Goal: Ask a question

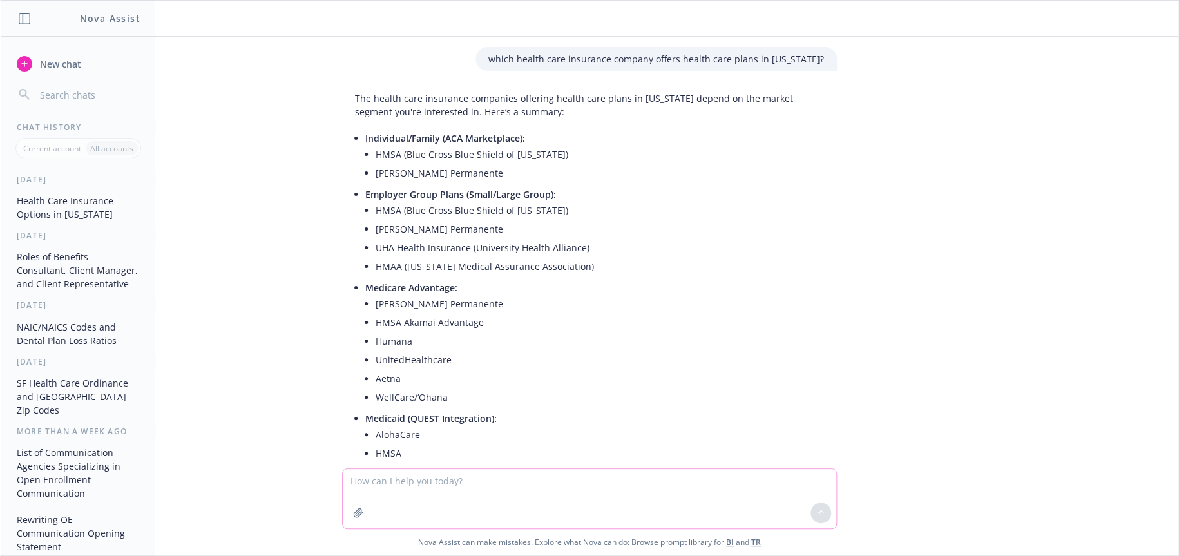
click at [500, 477] on textarea at bounding box center [589, 498] width 493 height 59
type textarea "is there a law in [GEOGRAPHIC_DATA] that employers cannot deny employees of PTO"
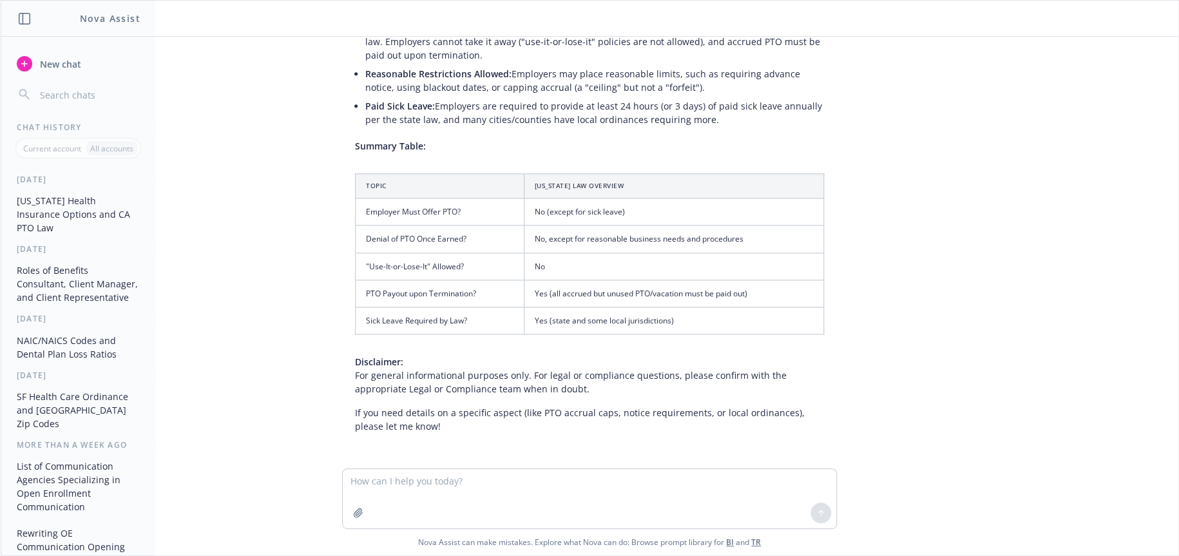
click at [72, 411] on button "SF Health Care Ordinance and [GEOGRAPHIC_DATA] Zip Codes" at bounding box center [78, 410] width 133 height 48
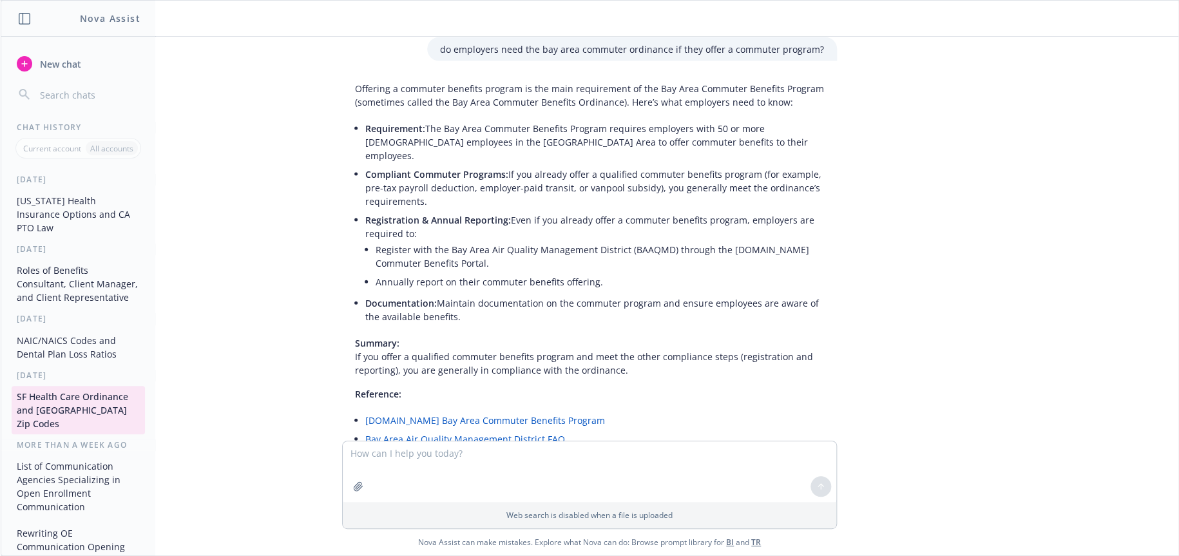
scroll to position [1395, 0]
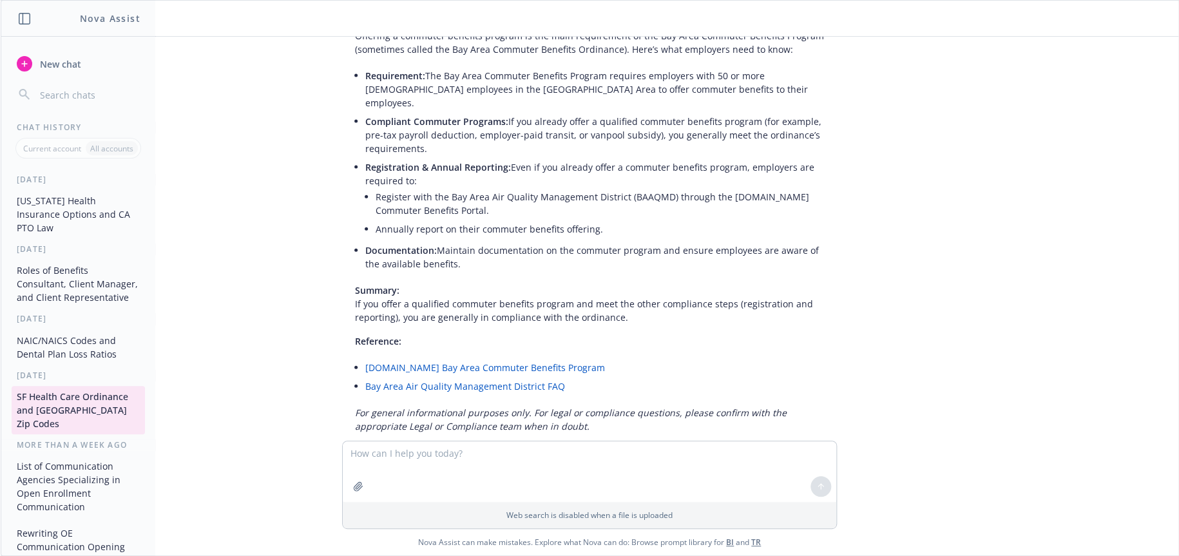
click at [52, 407] on button "SF Health Care Ordinance and [GEOGRAPHIC_DATA] Zip Codes" at bounding box center [78, 410] width 133 height 48
click at [30, 421] on button "SF Health Care Ordinance and [GEOGRAPHIC_DATA] Zip Codes" at bounding box center [78, 410] width 133 height 48
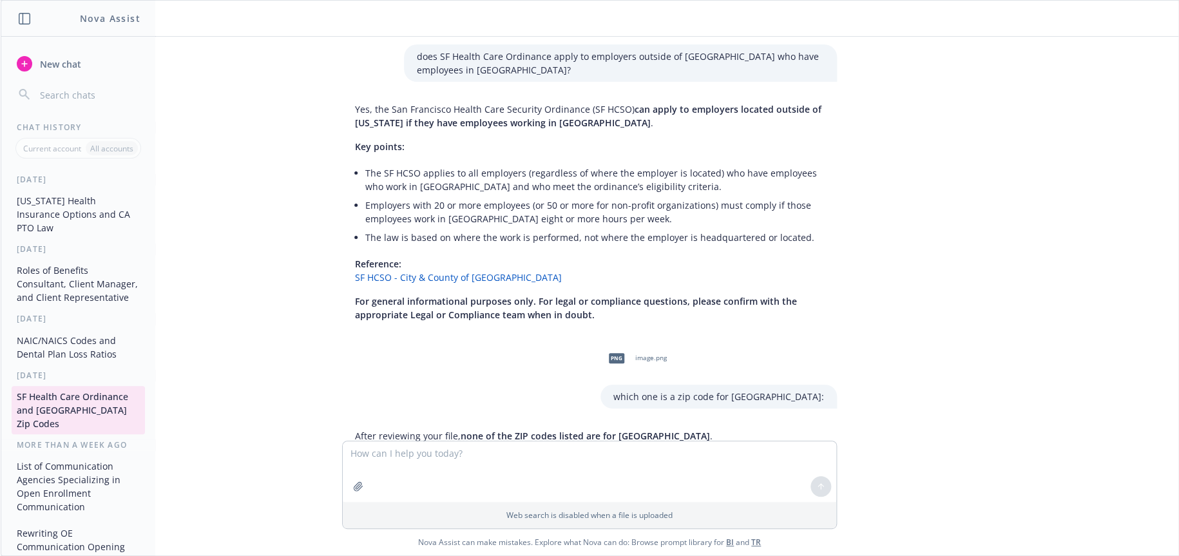
scroll to position [0, 0]
click at [52, 412] on button "SF Health Care Ordinance and [GEOGRAPHIC_DATA] Zip Codes" at bounding box center [78, 410] width 133 height 48
click at [48, 412] on button "SF Health Care Ordinance and [GEOGRAPHIC_DATA] Zip Codes" at bounding box center [78, 410] width 133 height 48
click at [530, 454] on textarea at bounding box center [589, 471] width 493 height 61
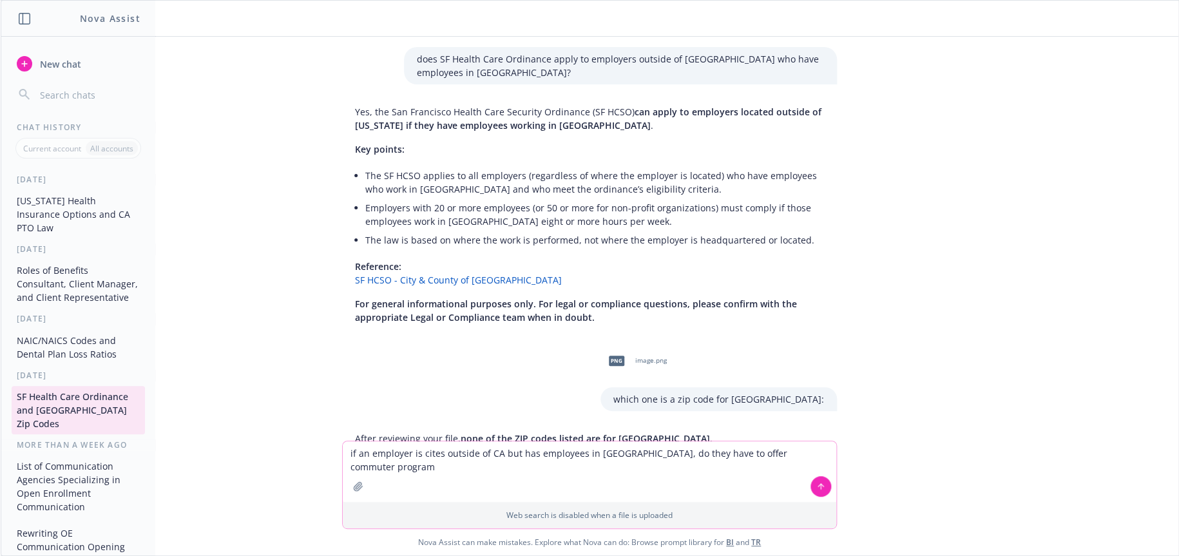
type textarea "if an employer is cites outside of CA but has employees in [GEOGRAPHIC_DATA], d…"
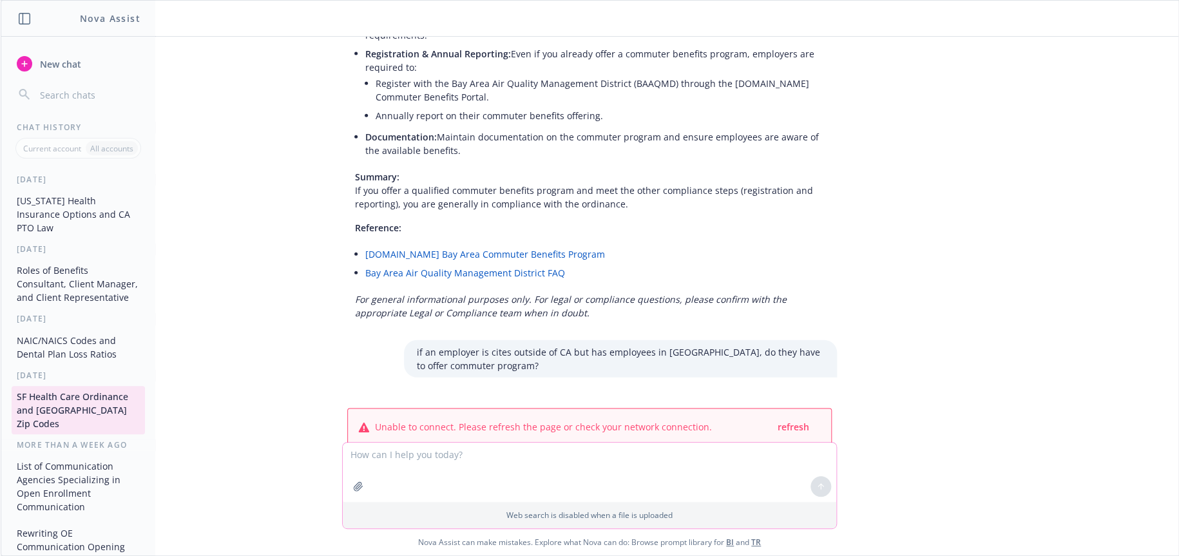
scroll to position [1516, 0]
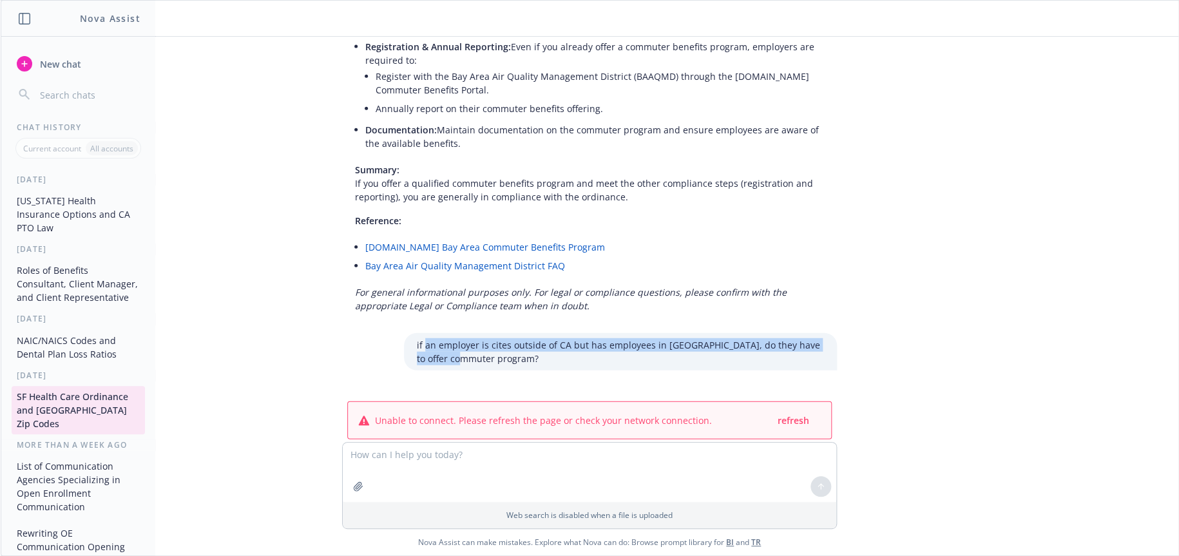
drag, startPoint x: 414, startPoint y: 314, endPoint x: 471, endPoint y: 334, distance: 60.7
click at [471, 338] on p "if an employer is cites outside of CA but has employees in [GEOGRAPHIC_DATA], d…" at bounding box center [620, 351] width 407 height 27
click at [467, 338] on p "if an employer is cites outside of CA but has employees in [GEOGRAPHIC_DATA], d…" at bounding box center [620, 351] width 407 height 27
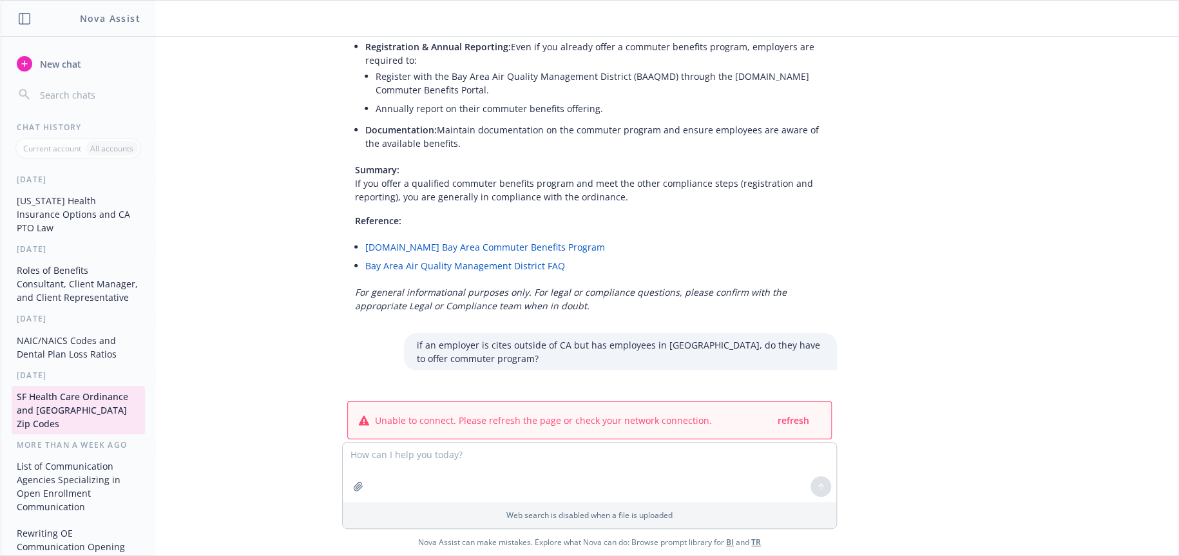
drag, startPoint x: 806, startPoint y: 314, endPoint x: 509, endPoint y: 329, distance: 297.4
click at [509, 338] on p "if an employer is cites outside of CA but has employees in [GEOGRAPHIC_DATA], d…" at bounding box center [620, 351] width 407 height 27
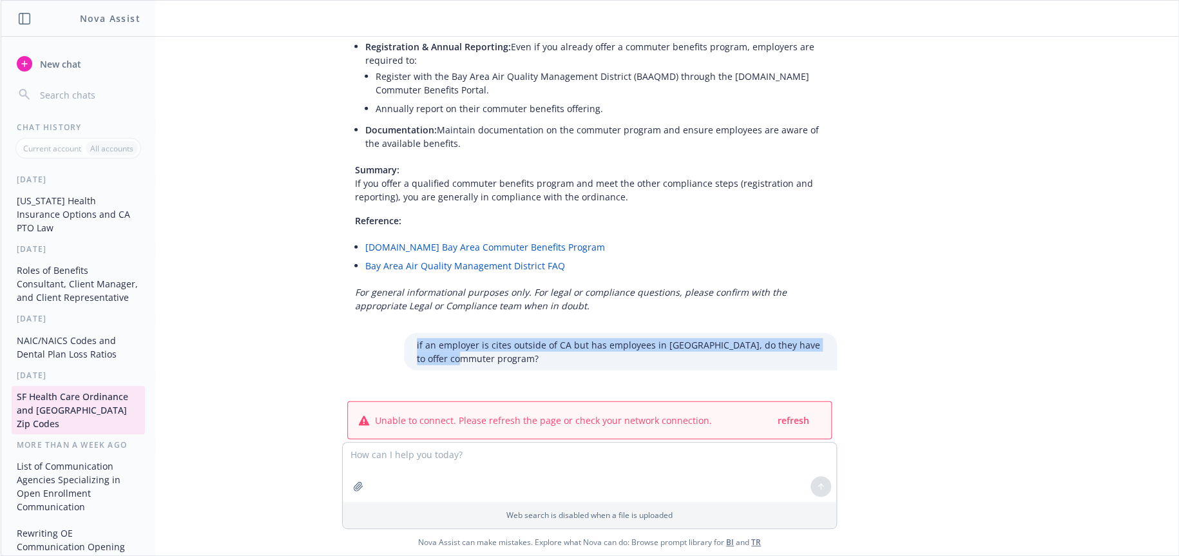
drag, startPoint x: 452, startPoint y: 334, endPoint x: 390, endPoint y: 314, distance: 65.6
click at [390, 333] on div "if an employer is cites outside of CA but has employees in [GEOGRAPHIC_DATA], d…" at bounding box center [589, 351] width 515 height 37
click at [23, 17] on icon "button" at bounding box center [25, 19] width 12 height 12
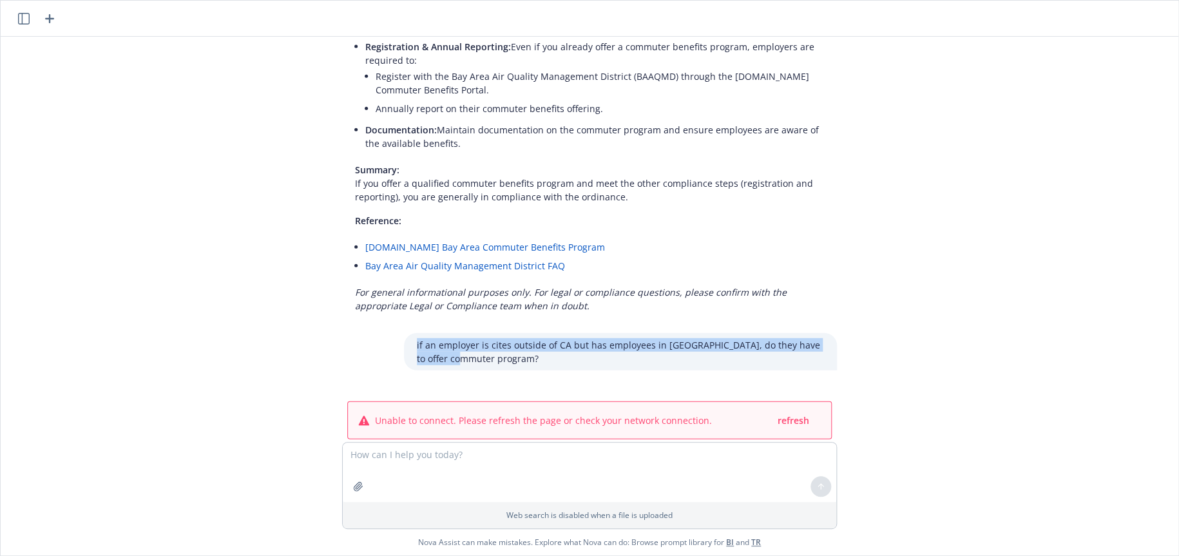
click at [23, 17] on icon "button" at bounding box center [24, 19] width 12 height 12
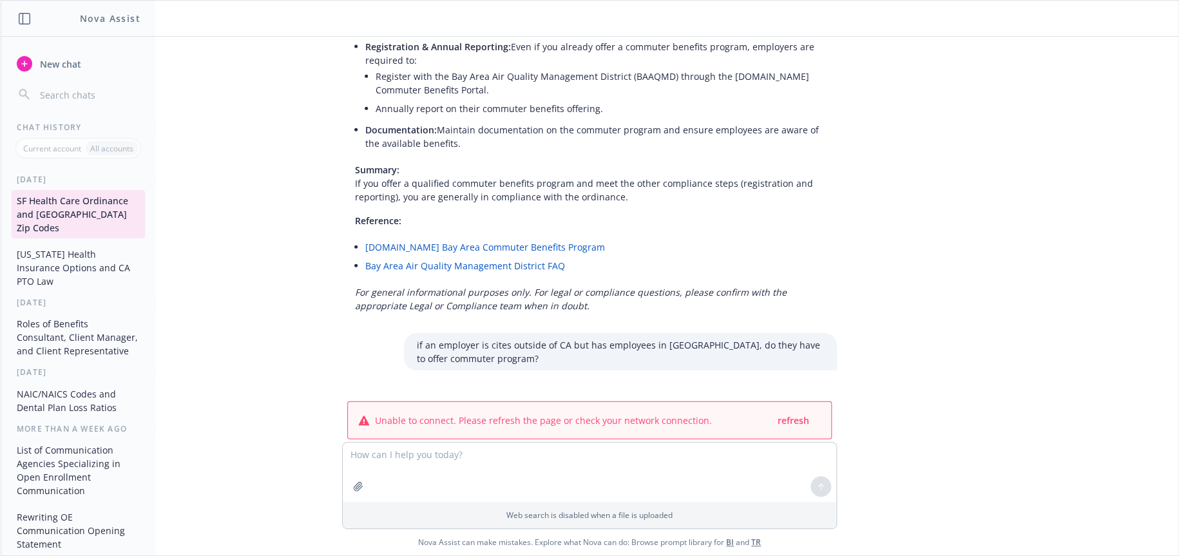
click at [41, 125] on div "Chat History" at bounding box center [78, 127] width 154 height 11
